Goal: Find specific page/section: Find specific page/section

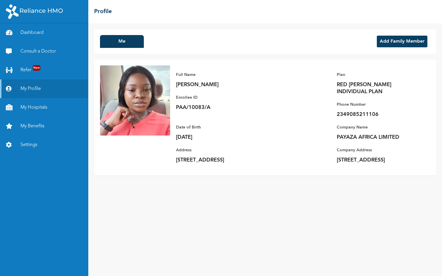
click at [43, 109] on link "My Hospitals" at bounding box center [44, 107] width 88 height 19
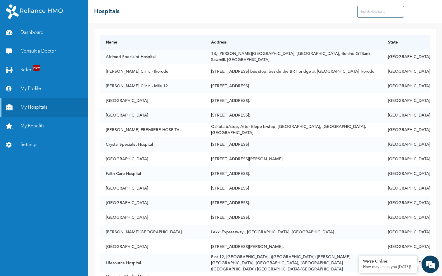
click at [39, 127] on link "My Benefits" at bounding box center [44, 126] width 88 height 19
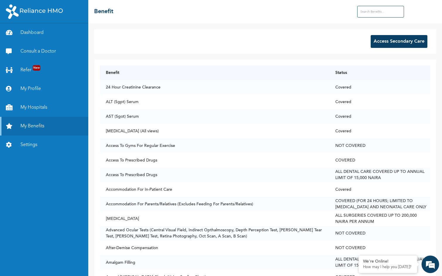
click at [365, 13] on input "text" at bounding box center [380, 12] width 47 height 12
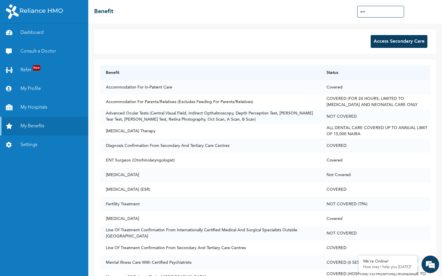
click at [369, 12] on input "ent" at bounding box center [380, 12] width 47 height 12
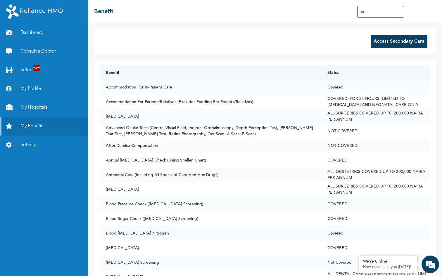
type input "e"
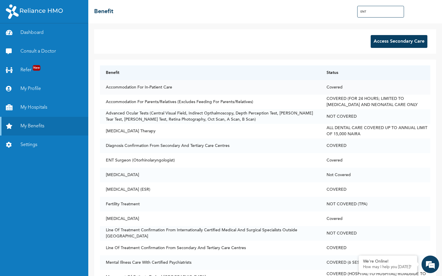
type input "ENT"
